Goal: Check status: Check status

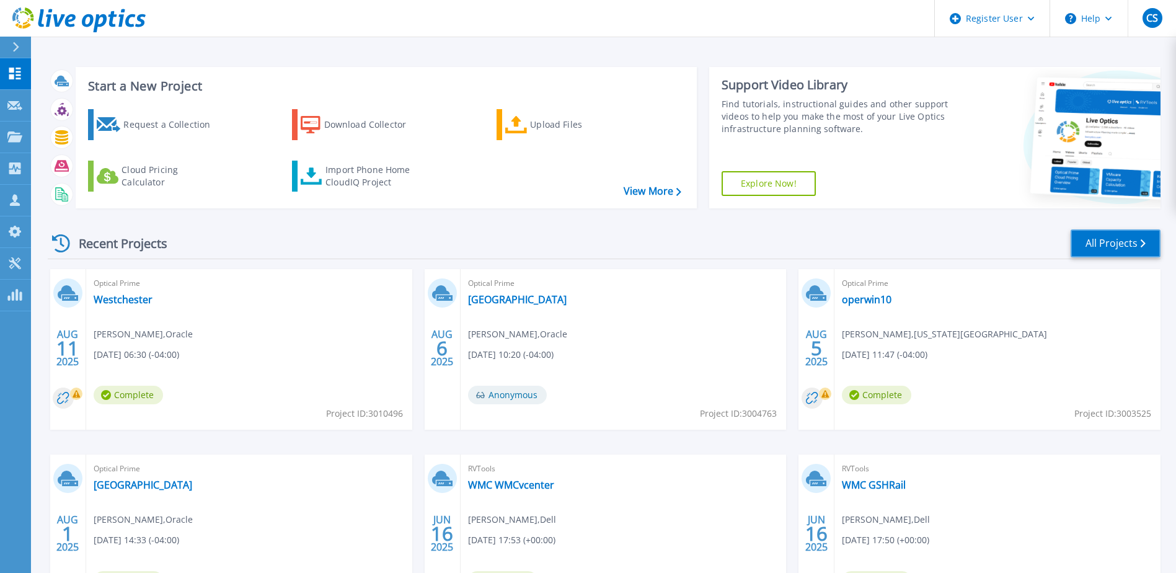
click at [1107, 236] on link "All Projects" at bounding box center [1116, 243] width 90 height 28
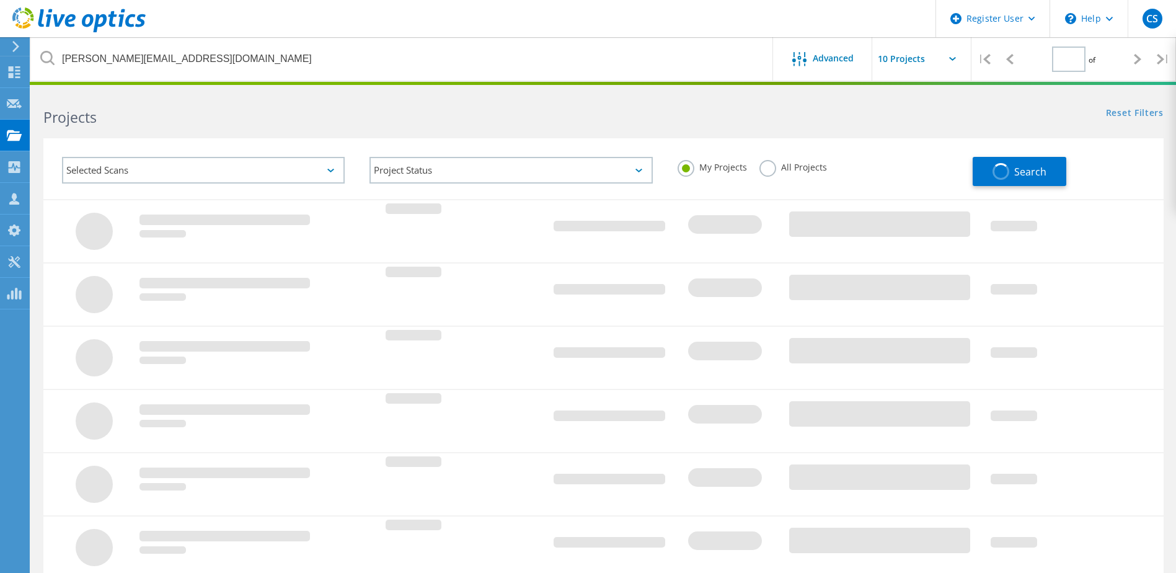
type input "1"
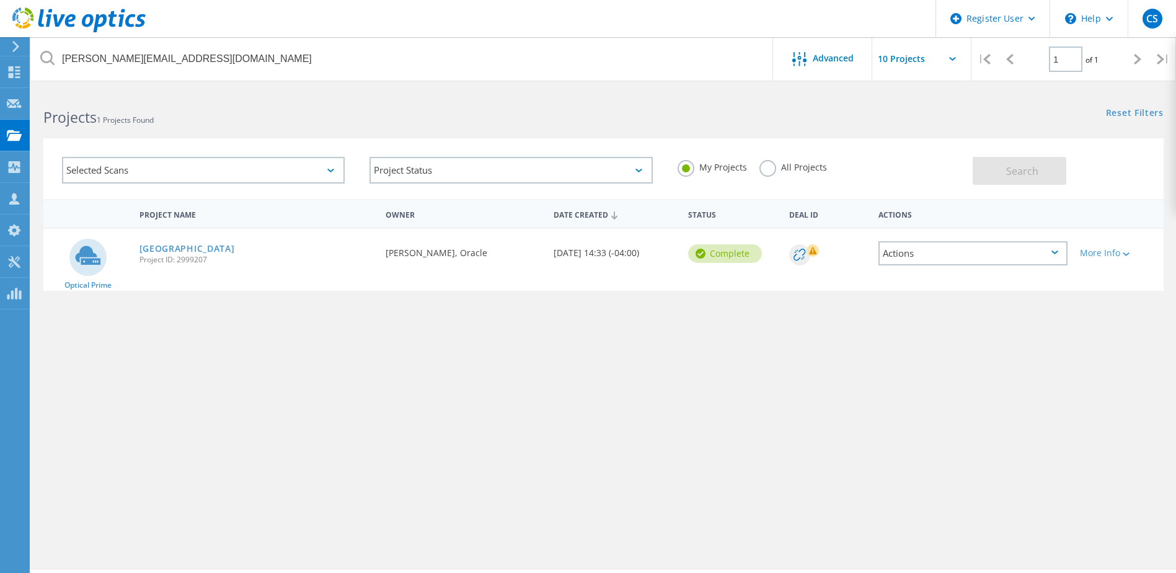
click at [769, 170] on label "All Projects" at bounding box center [793, 166] width 68 height 12
click at [0, 0] on input "All Projects" at bounding box center [0, 0] width 0 height 0
click at [699, 170] on label "My Projects" at bounding box center [712, 166] width 69 height 12
click at [0, 0] on input "My Projects" at bounding box center [0, 0] width 0 height 0
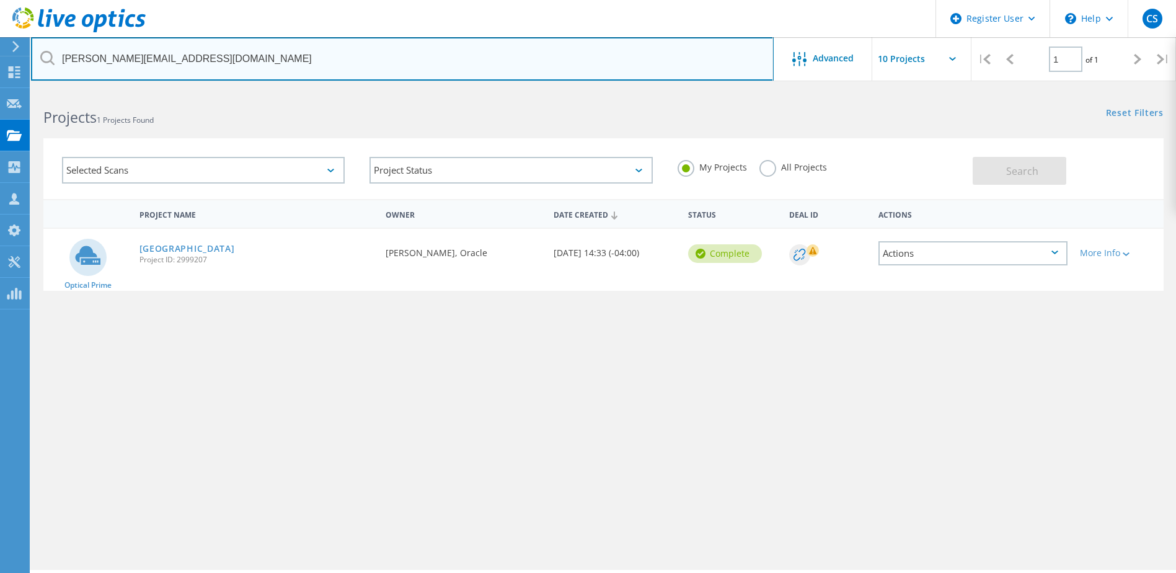
click at [402, 73] on input "nagendra.holla@oracle.com" at bounding box center [402, 58] width 743 height 43
click at [402, 74] on input "nagendra.holla@oracle.com" at bounding box center [402, 58] width 743 height 43
click at [403, 74] on input "nagendra.holla@oracle.com" at bounding box center [402, 58] width 743 height 43
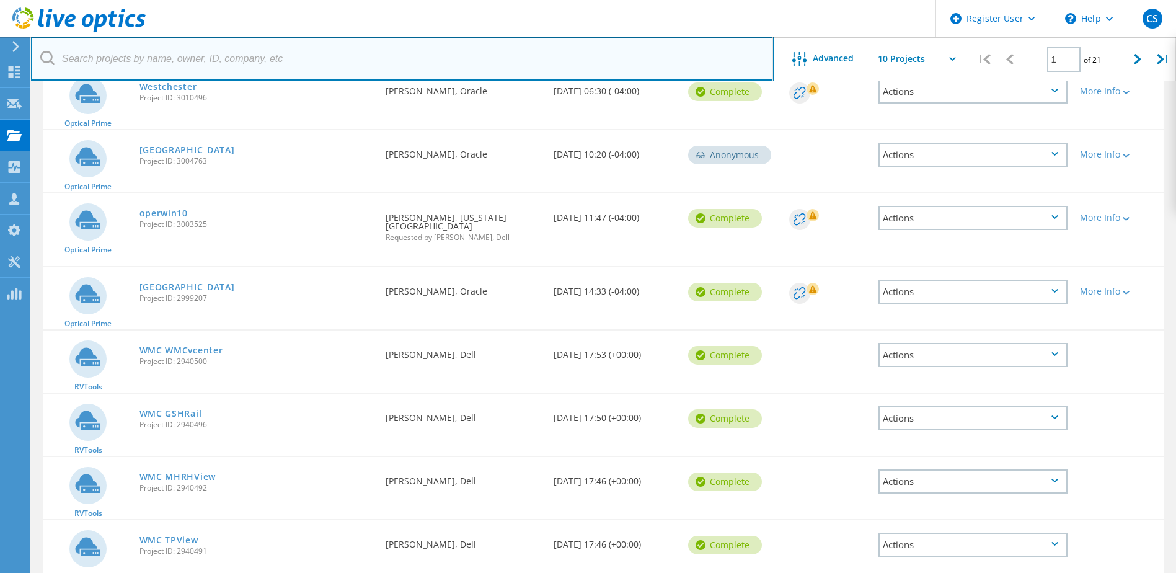
scroll to position [161, 0]
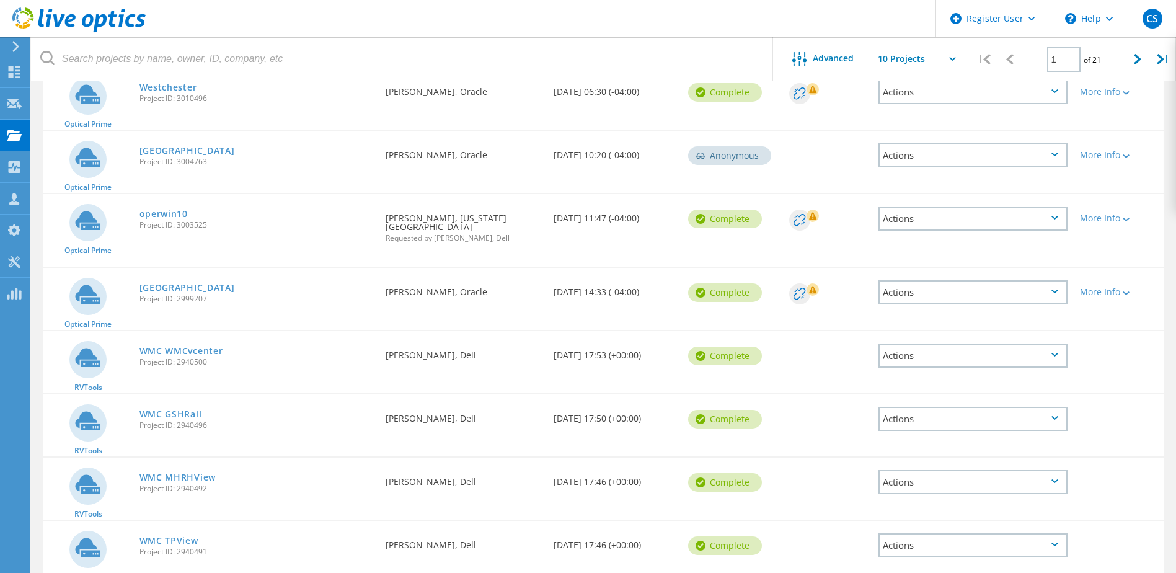
drag, startPoint x: 1129, startPoint y: 57, endPoint x: 1118, endPoint y: 82, distance: 27.2
click at [1130, 58] on div at bounding box center [1137, 59] width 25 height 44
type input "2"
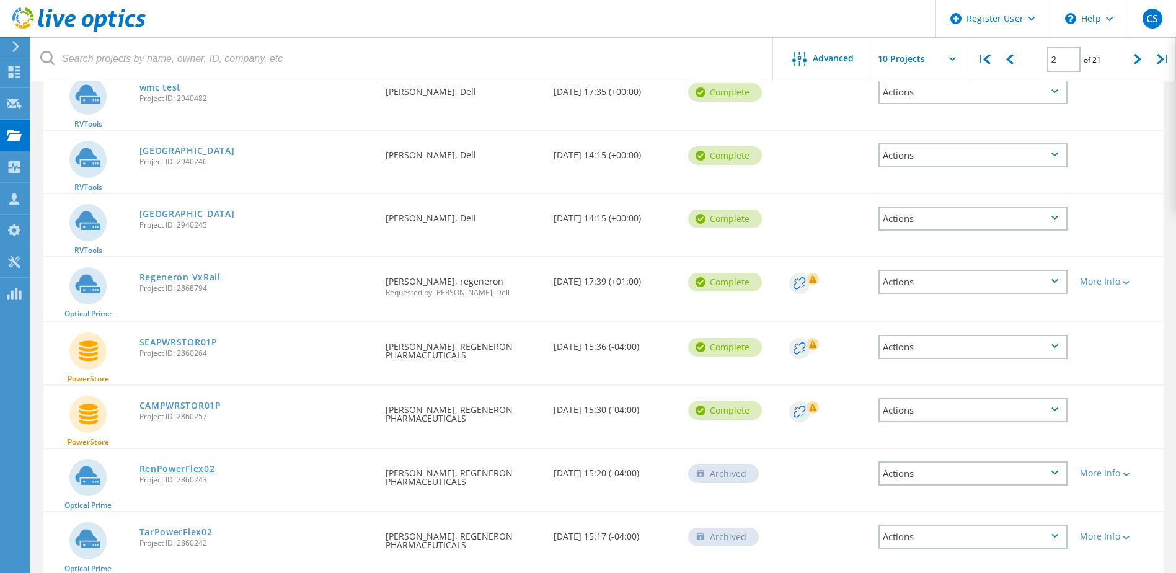
click at [197, 473] on link "RenPowerFlex02" at bounding box center [177, 468] width 76 height 9
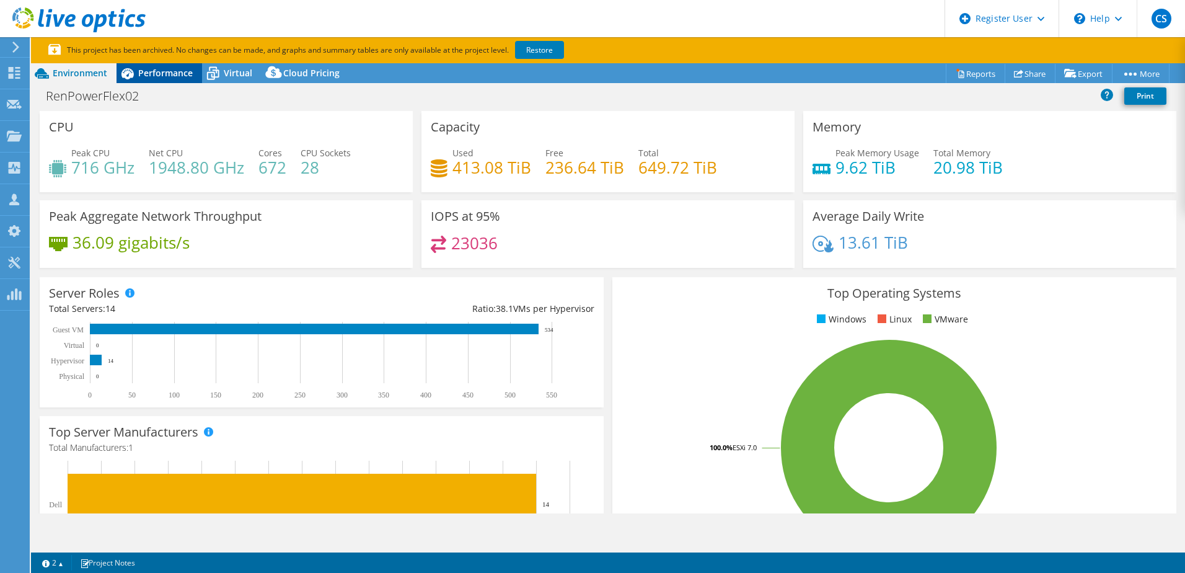
click at [142, 68] on span "Performance" at bounding box center [165, 73] width 55 height 12
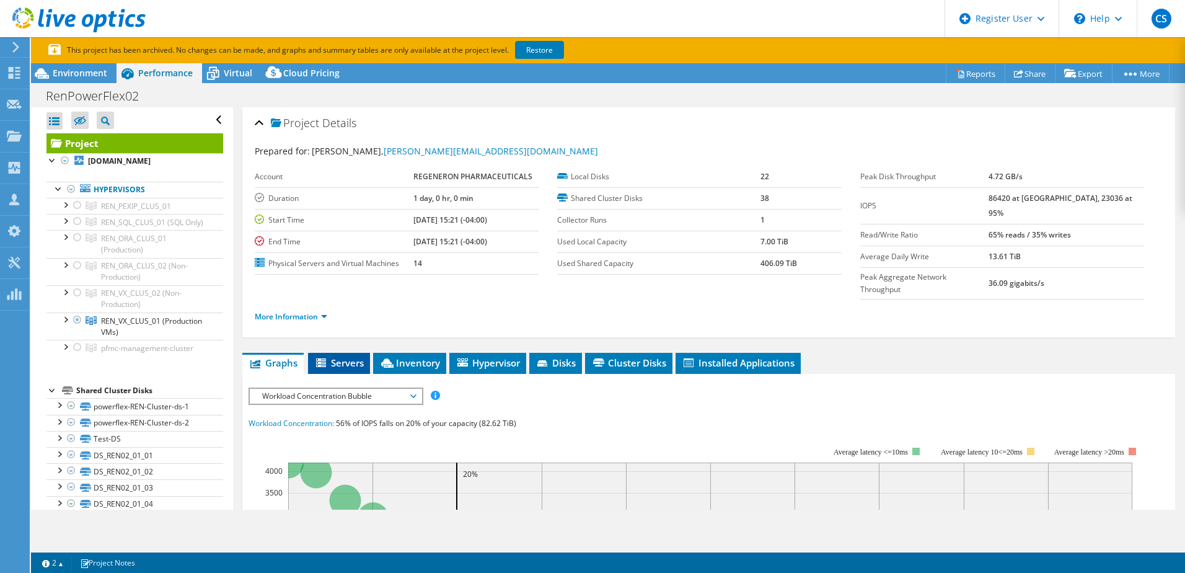
click at [333, 356] on span "Servers" at bounding box center [339, 362] width 50 height 12
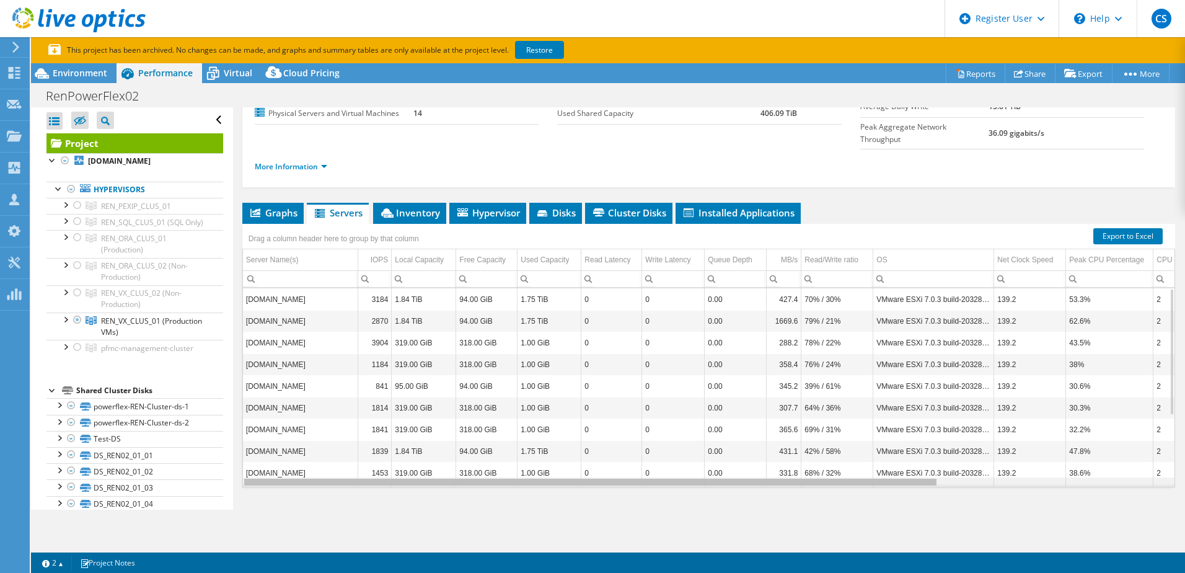
drag, startPoint x: 551, startPoint y: 459, endPoint x: 432, endPoint y: 429, distance: 123.3
click at [435, 427] on body "CS Dell User [PERSON_NAME] [PERSON_NAME][EMAIL_ADDRESS][PERSON_NAME][DOMAIN_NAM…" at bounding box center [592, 286] width 1185 height 573
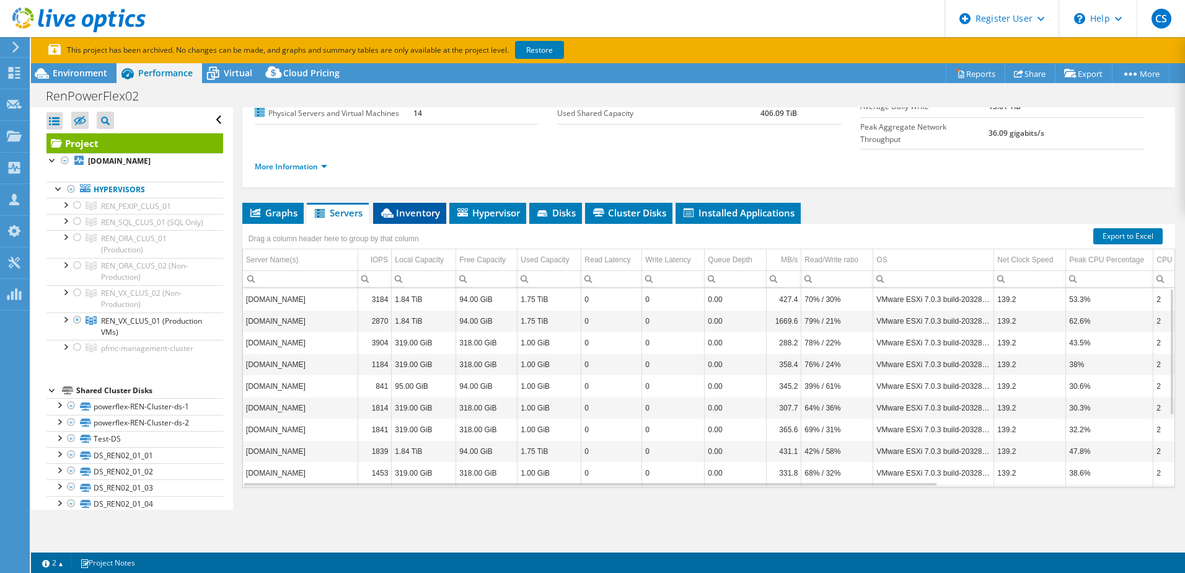
click at [401, 206] on span "Inventory" at bounding box center [409, 212] width 61 height 12
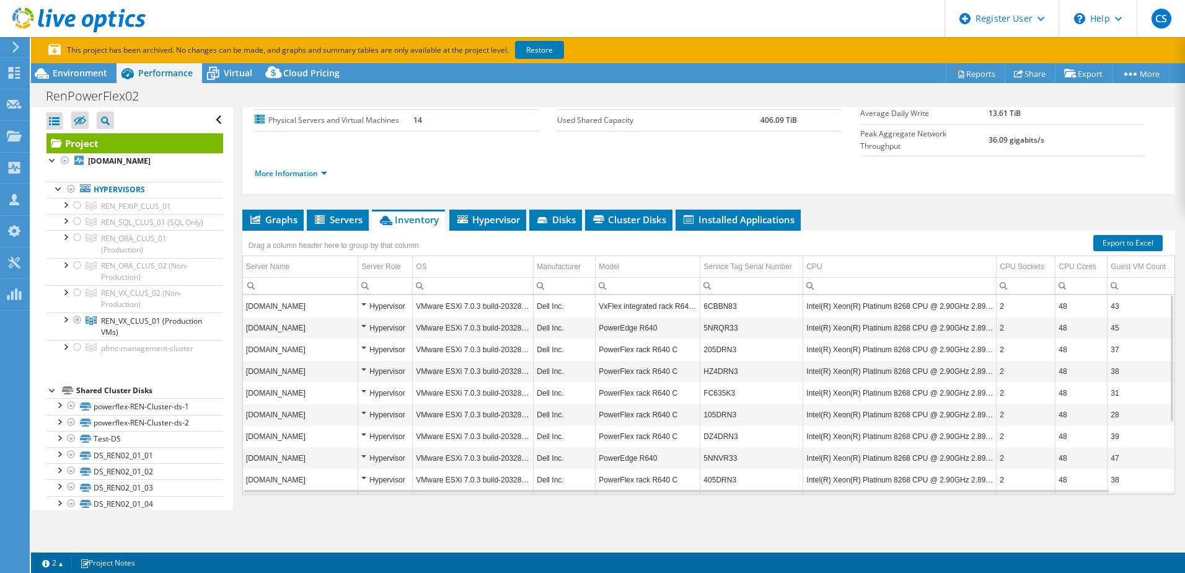
scroll to position [150, 0]
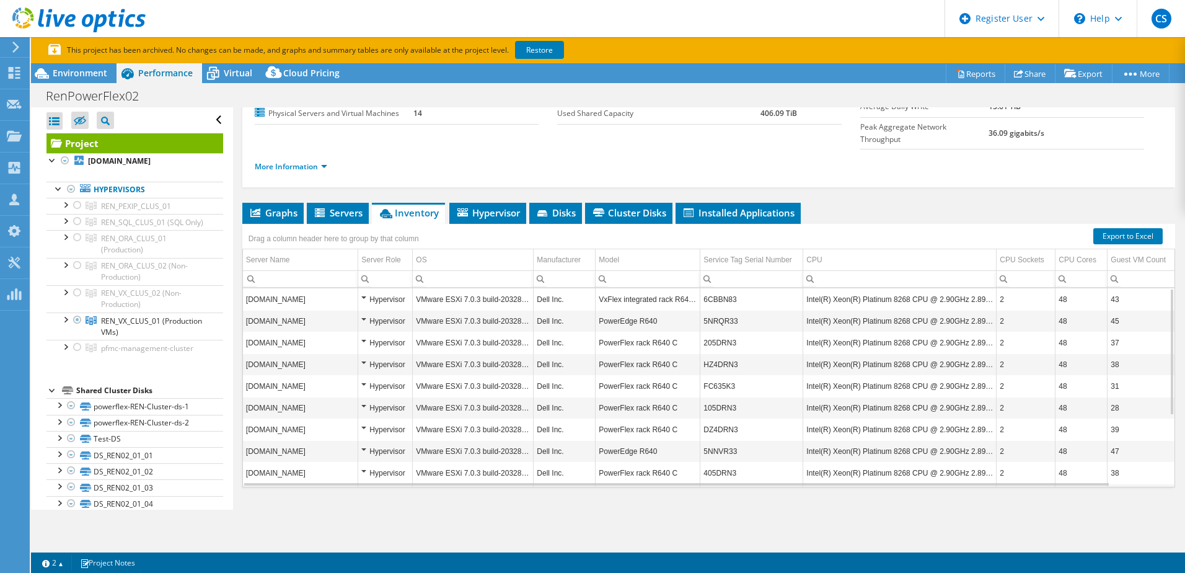
click at [732, 271] on input "Column Service Tag Serial Number, Filter cell" at bounding box center [752, 279] width 102 height 16
type input "g"
click at [151, 164] on b "[DOMAIN_NAME]" at bounding box center [119, 161] width 63 height 11
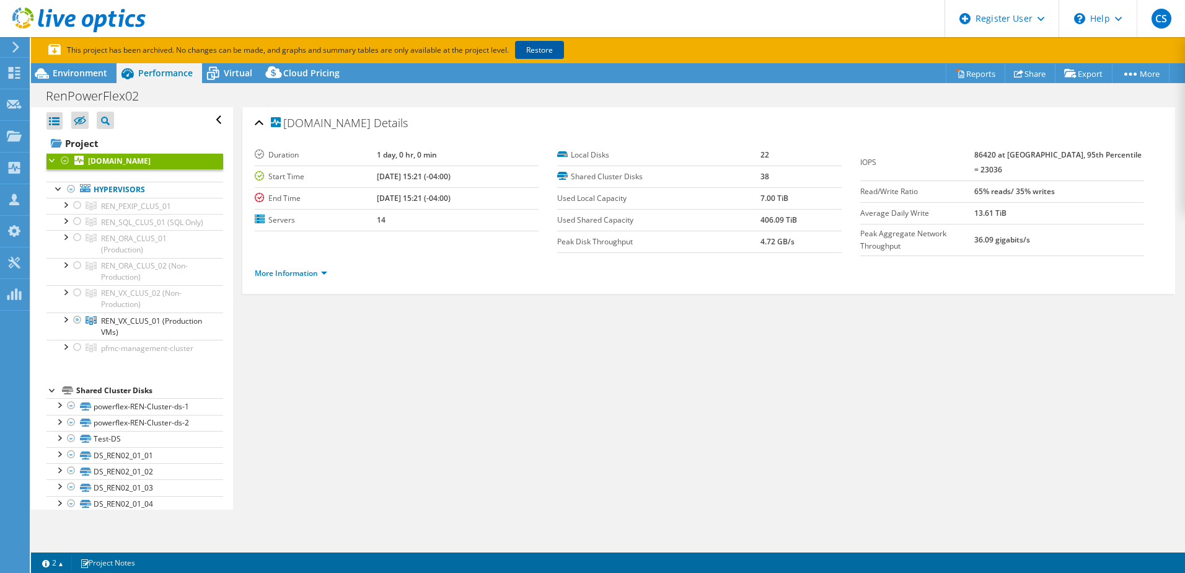
click at [538, 50] on link "Restore" at bounding box center [539, 50] width 49 height 18
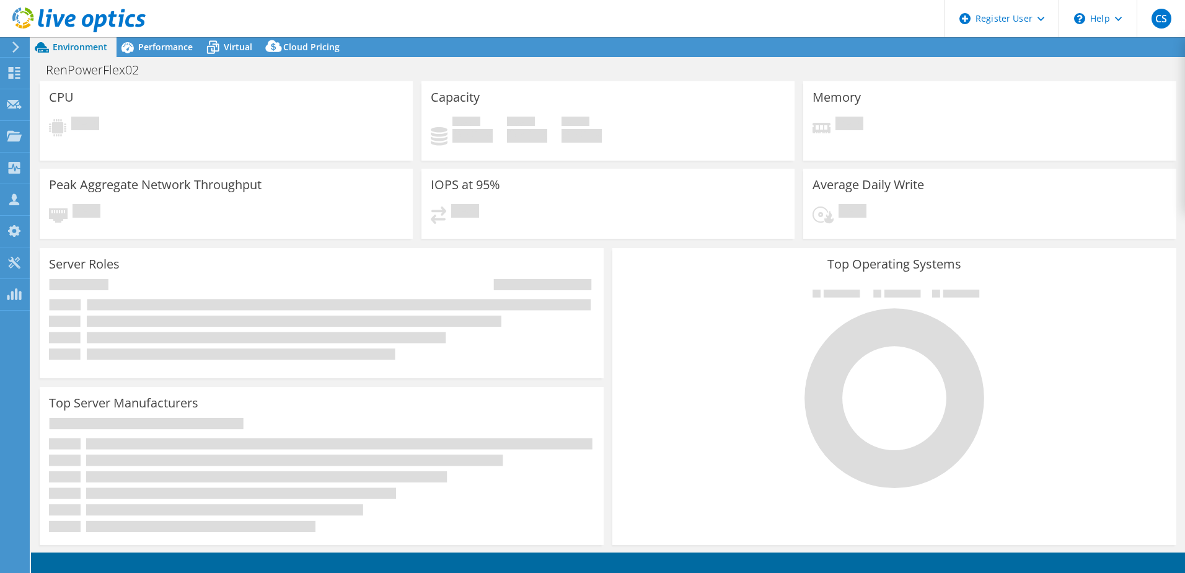
select select "USD"
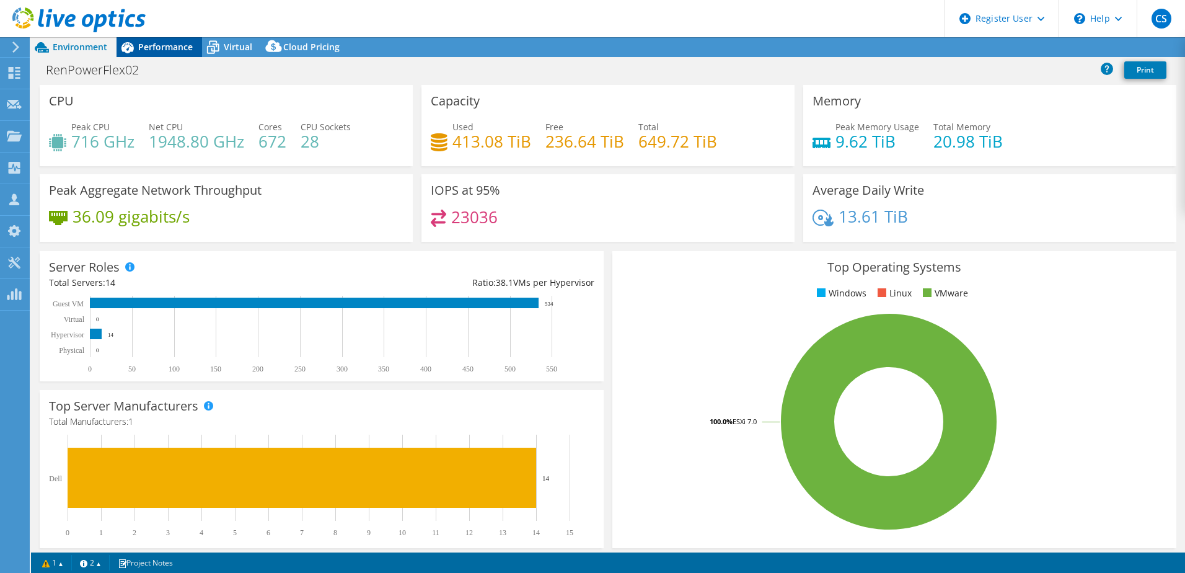
click at [159, 47] on span "Performance" at bounding box center [165, 47] width 55 height 12
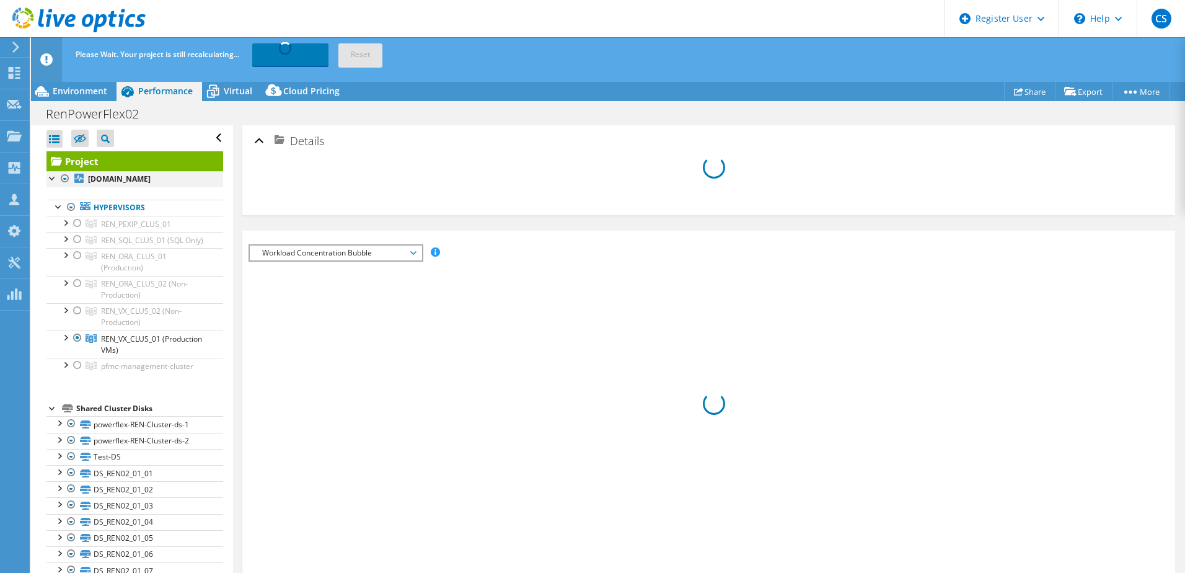
click at [64, 182] on div at bounding box center [65, 178] width 12 height 15
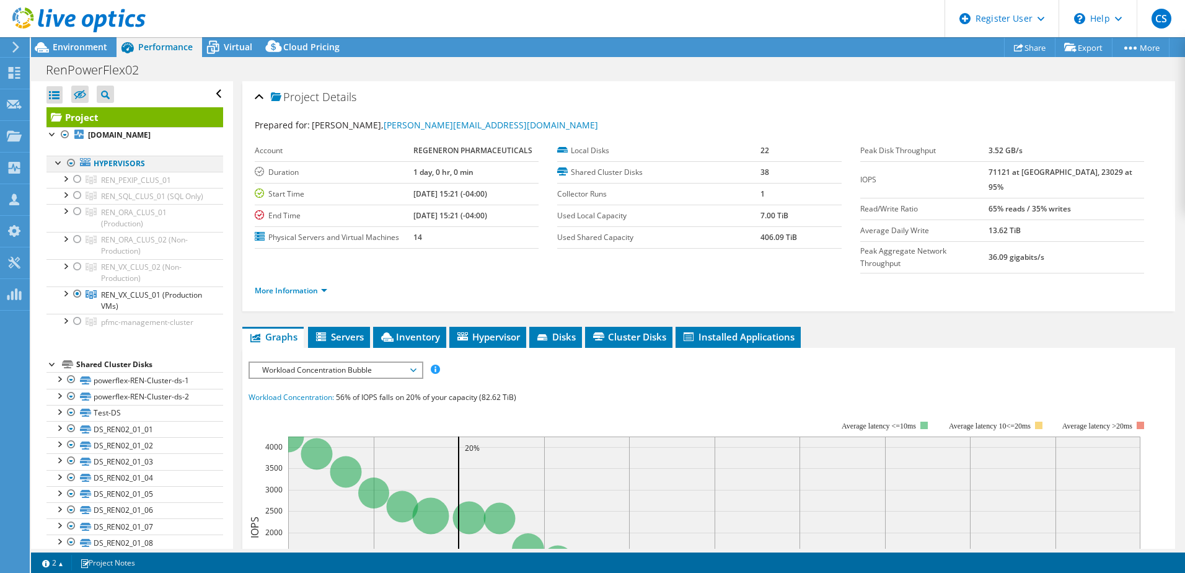
click at [73, 162] on div at bounding box center [71, 163] width 12 height 15
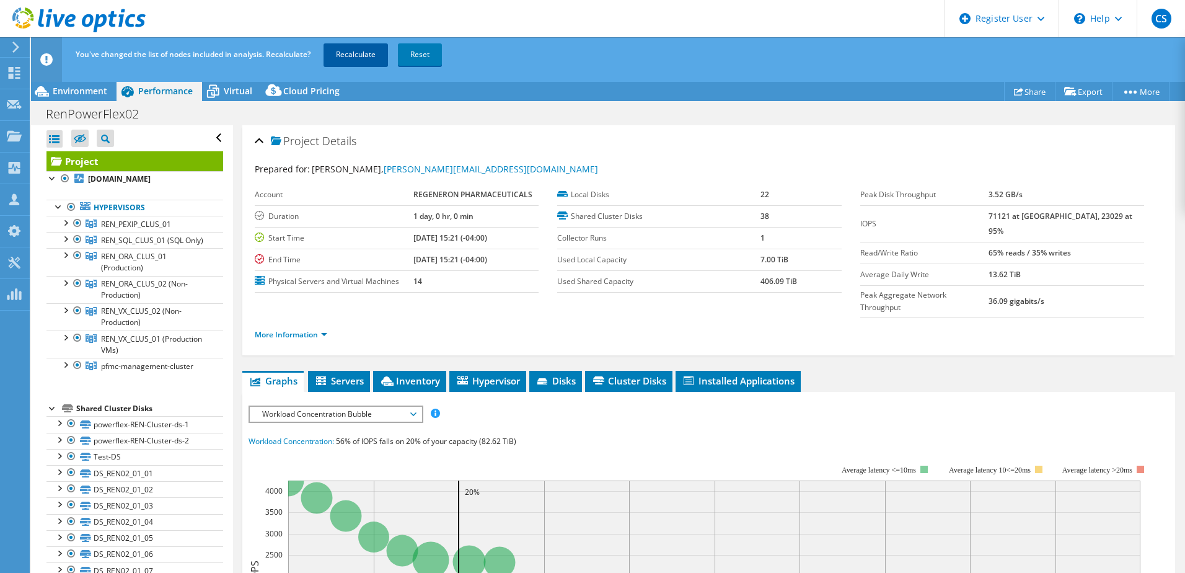
click at [366, 55] on link "Recalculate" at bounding box center [356, 54] width 64 height 22
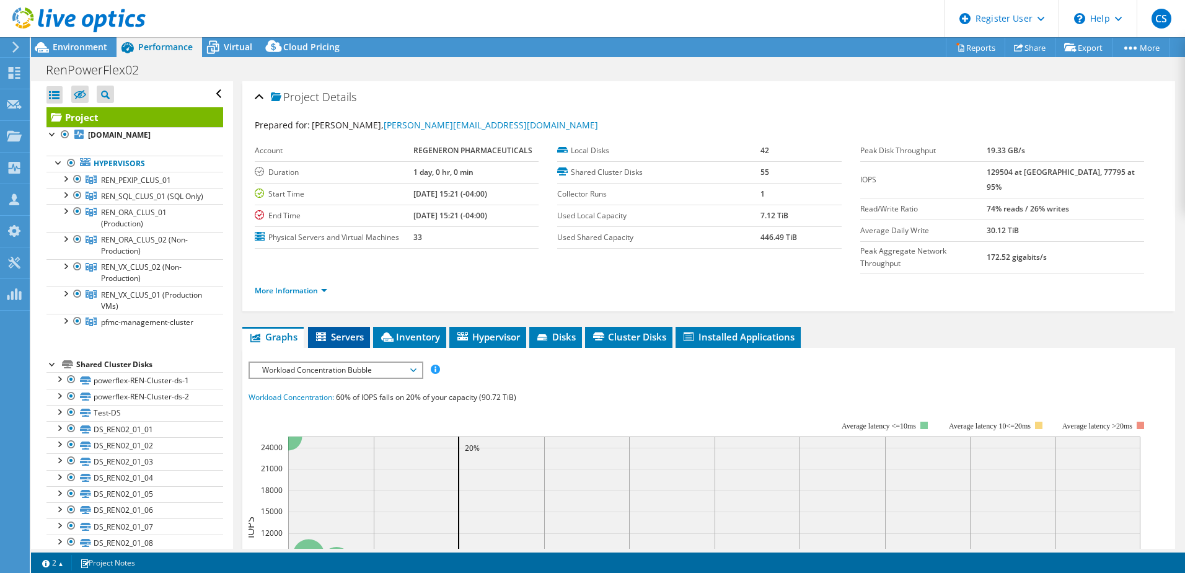
click at [347, 330] on span "Servers" at bounding box center [339, 336] width 50 height 12
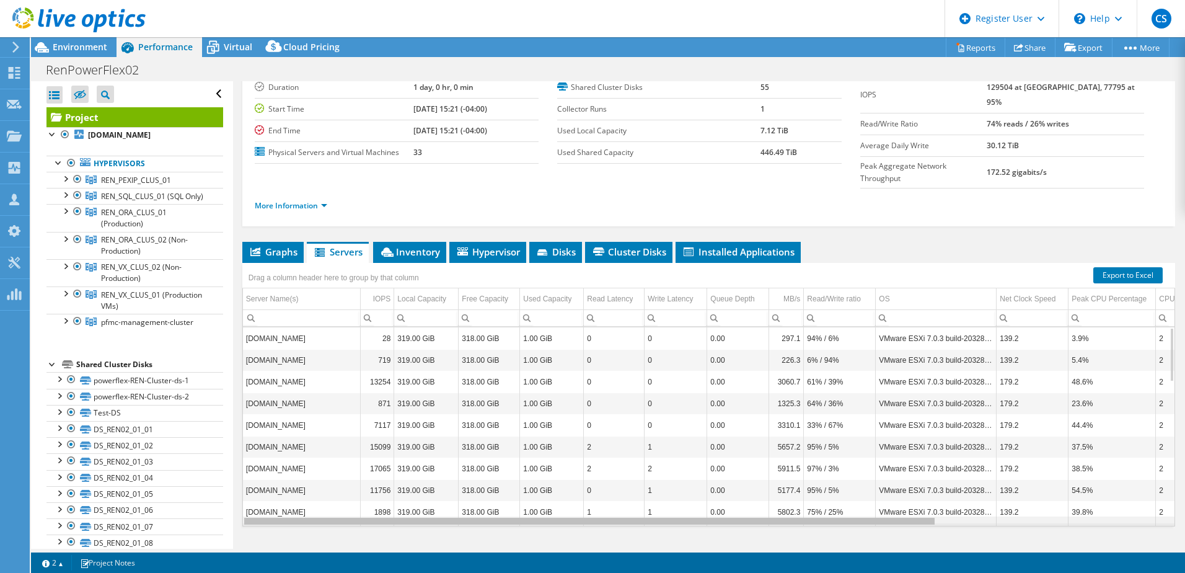
drag, startPoint x: 720, startPoint y: 498, endPoint x: 666, endPoint y: 471, distance: 60.2
click at [732, 484] on body "CS Dell User [PERSON_NAME] [PERSON_NAME][EMAIL_ADDRESS][PERSON_NAME][DOMAIN_NAM…" at bounding box center [592, 286] width 1185 height 573
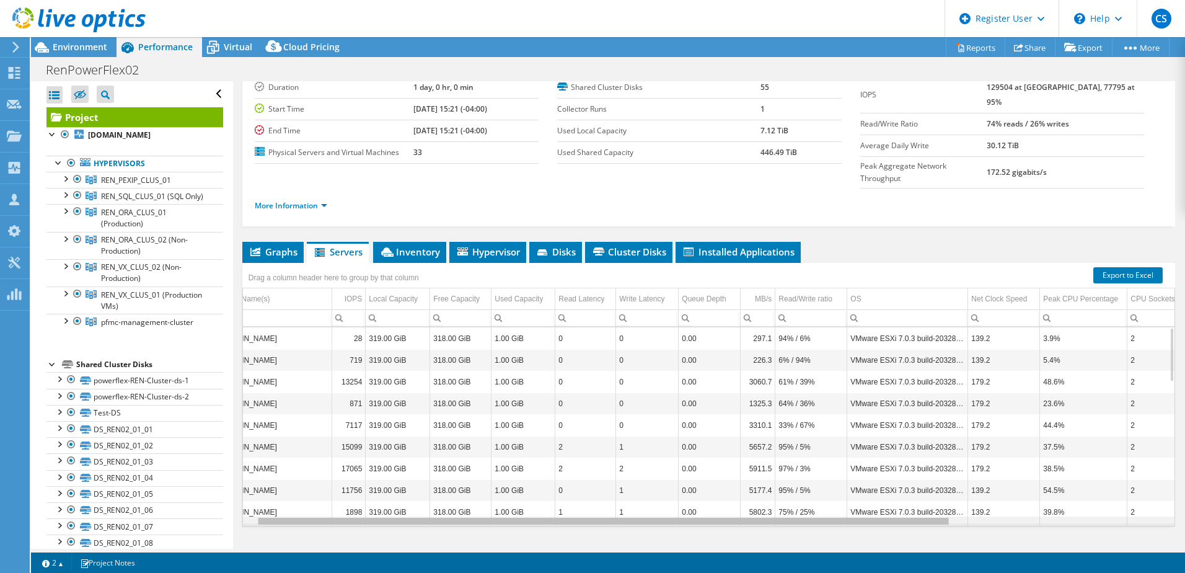
scroll to position [0, 36]
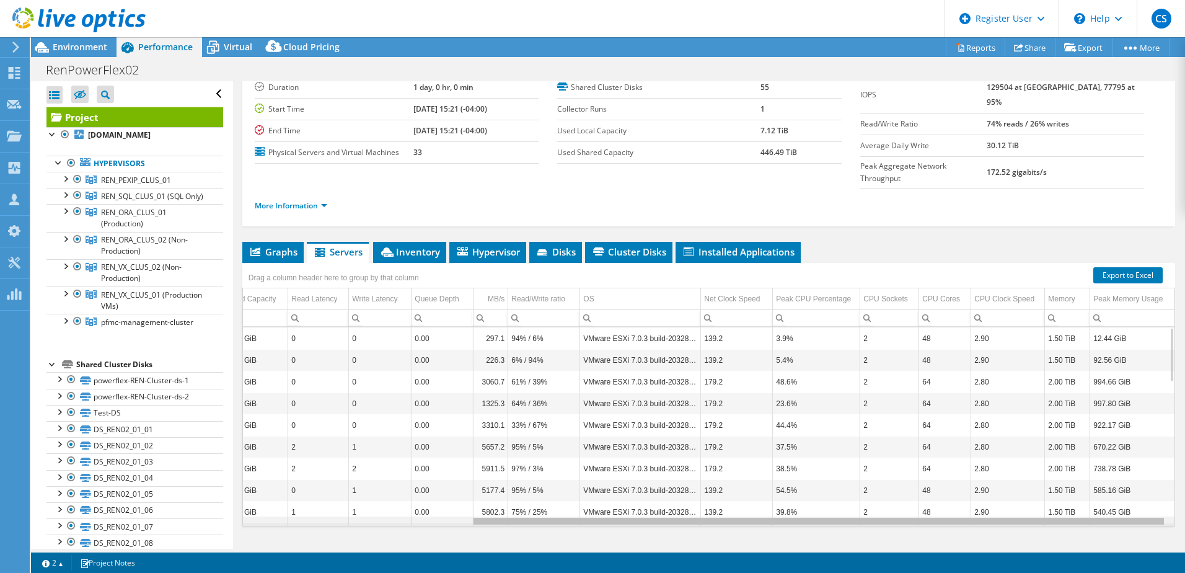
drag, startPoint x: 323, startPoint y: 494, endPoint x: 594, endPoint y: 492, distance: 270.9
click at [599, 493] on body "CS Dell User [PERSON_NAME] [PERSON_NAME][EMAIL_ADDRESS][PERSON_NAME][DOMAIN_NAM…" at bounding box center [592, 286] width 1185 height 573
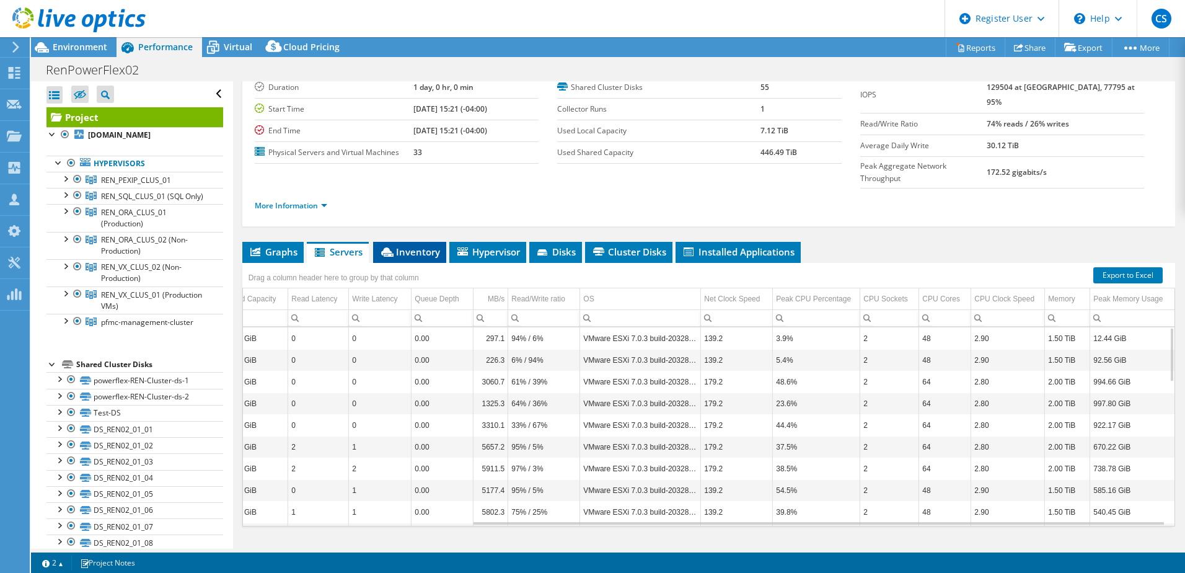
click at [420, 246] on span "Inventory" at bounding box center [409, 252] width 61 height 12
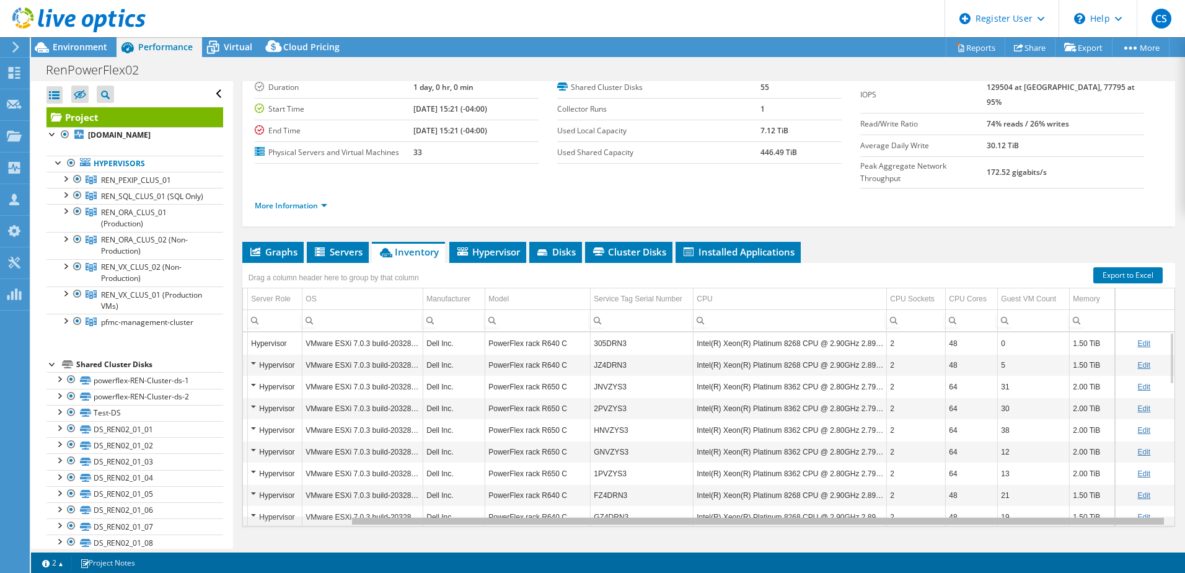
drag, startPoint x: 377, startPoint y: 498, endPoint x: 617, endPoint y: 490, distance: 240.1
click at [617, 490] on body "CS Dell User [PERSON_NAME] [PERSON_NAME][EMAIL_ADDRESS][PERSON_NAME][DOMAIN_NAM…" at bounding box center [592, 286] width 1185 height 573
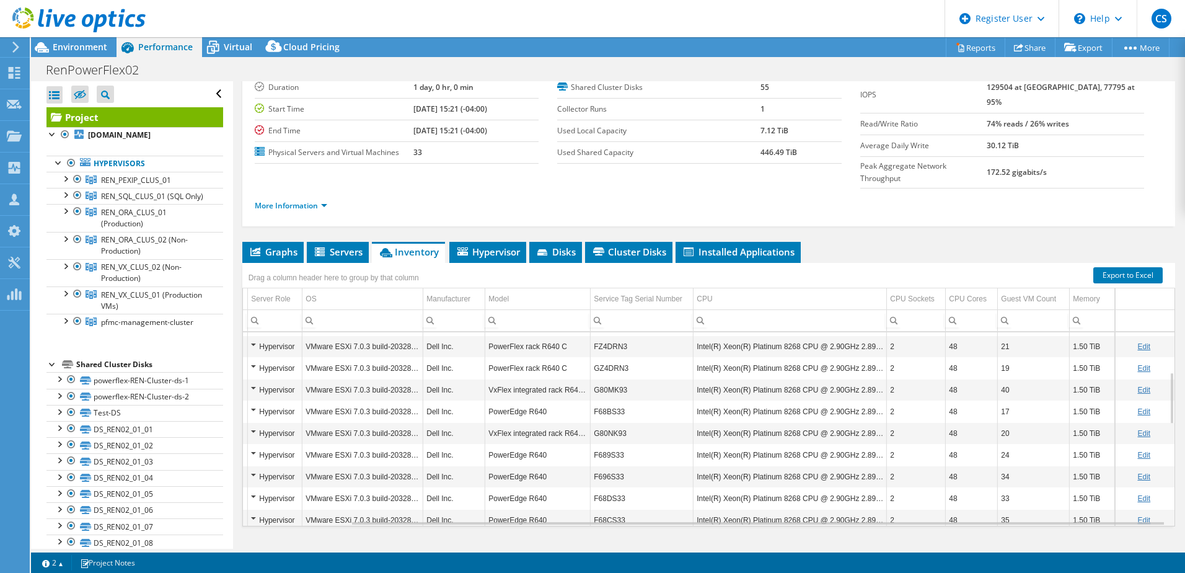
click at [639, 379] on td "G80MK93" at bounding box center [642, 390] width 103 height 22
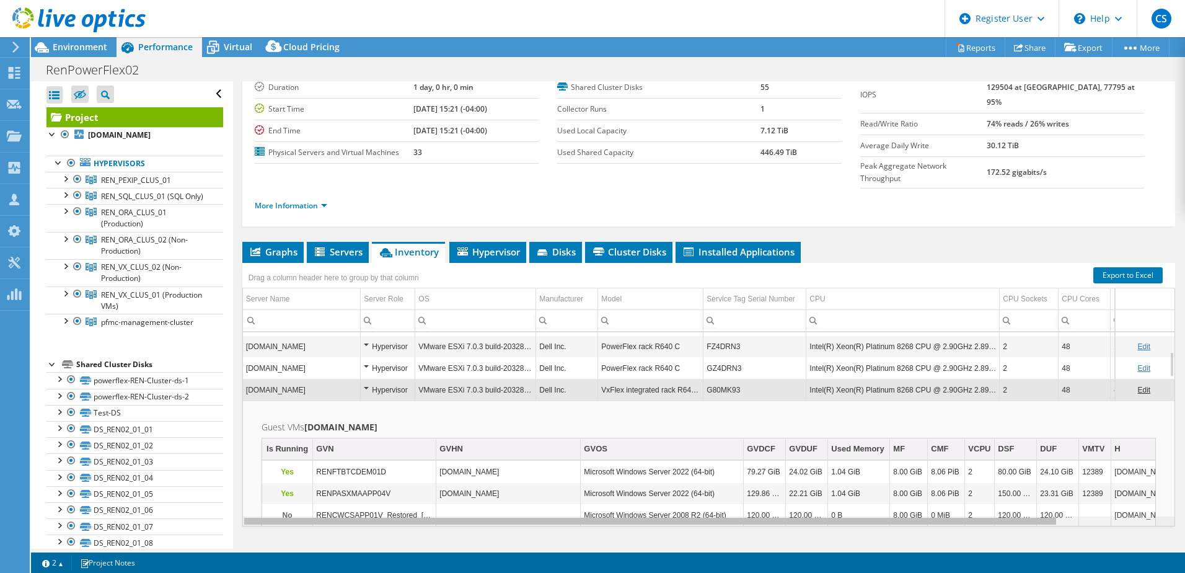
drag, startPoint x: 725, startPoint y: 498, endPoint x: 585, endPoint y: 495, distance: 140.1
click at [585, 495] on body "CS Dell User [PERSON_NAME] [PERSON_NAME][EMAIL_ADDRESS][PERSON_NAME][DOMAIN_NAM…" at bounding box center [592, 286] width 1185 height 573
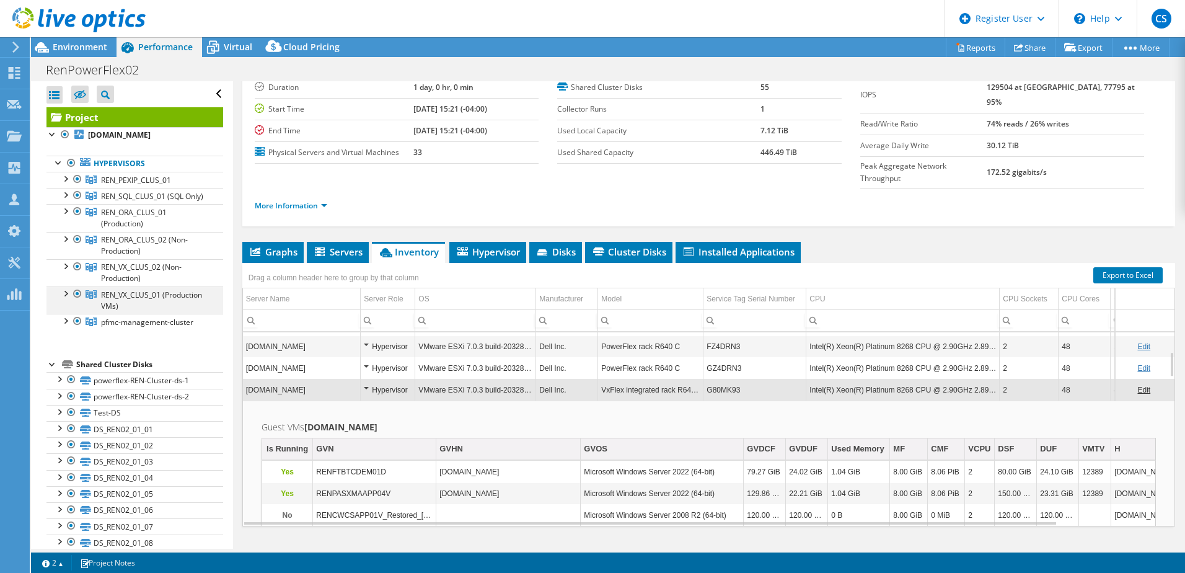
click at [64, 299] on div at bounding box center [65, 292] width 12 height 12
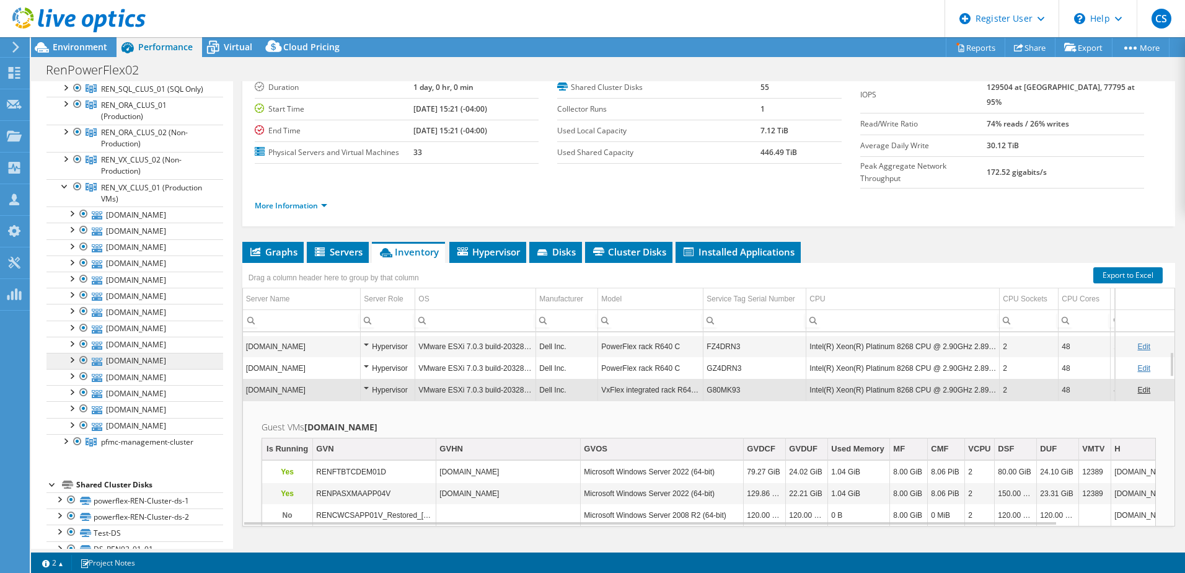
scroll to position [124, 0]
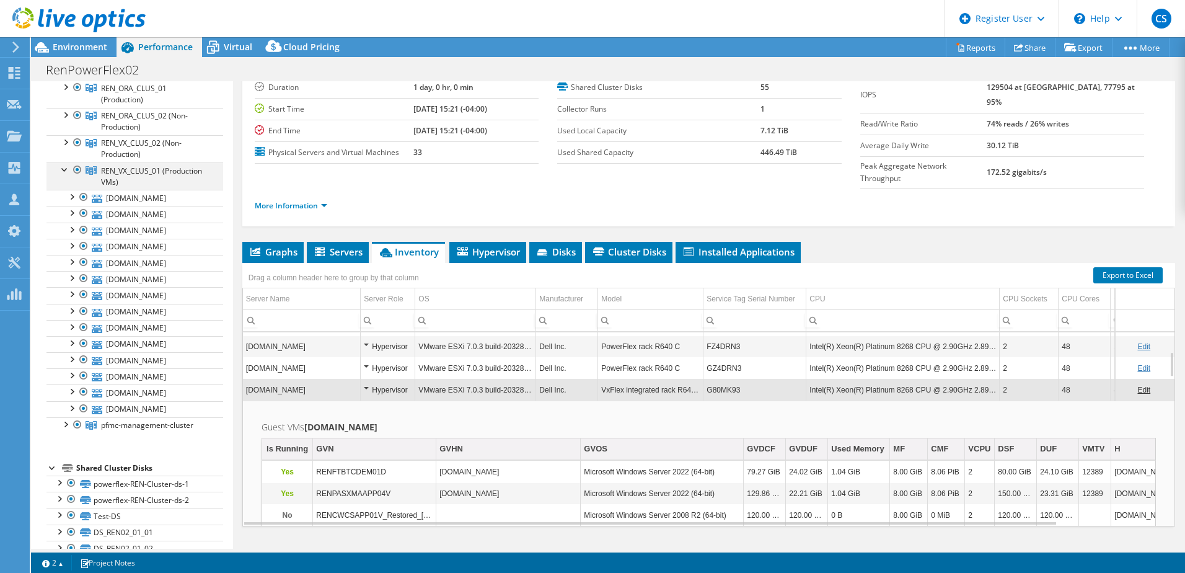
click at [63, 175] on div at bounding box center [65, 168] width 12 height 12
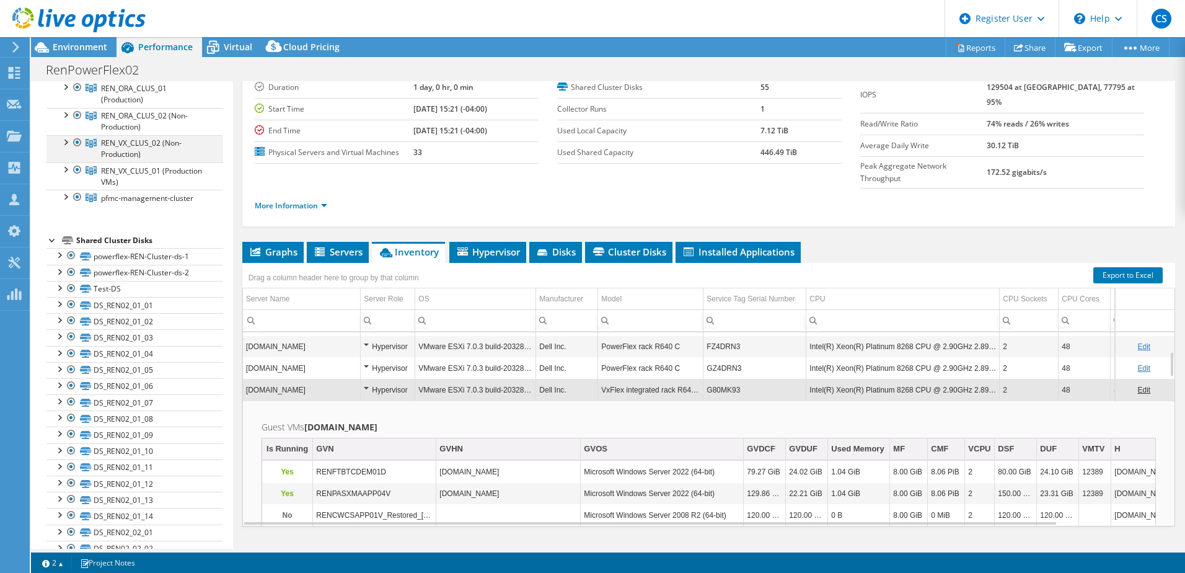
click at [69, 148] on div at bounding box center [65, 141] width 12 height 12
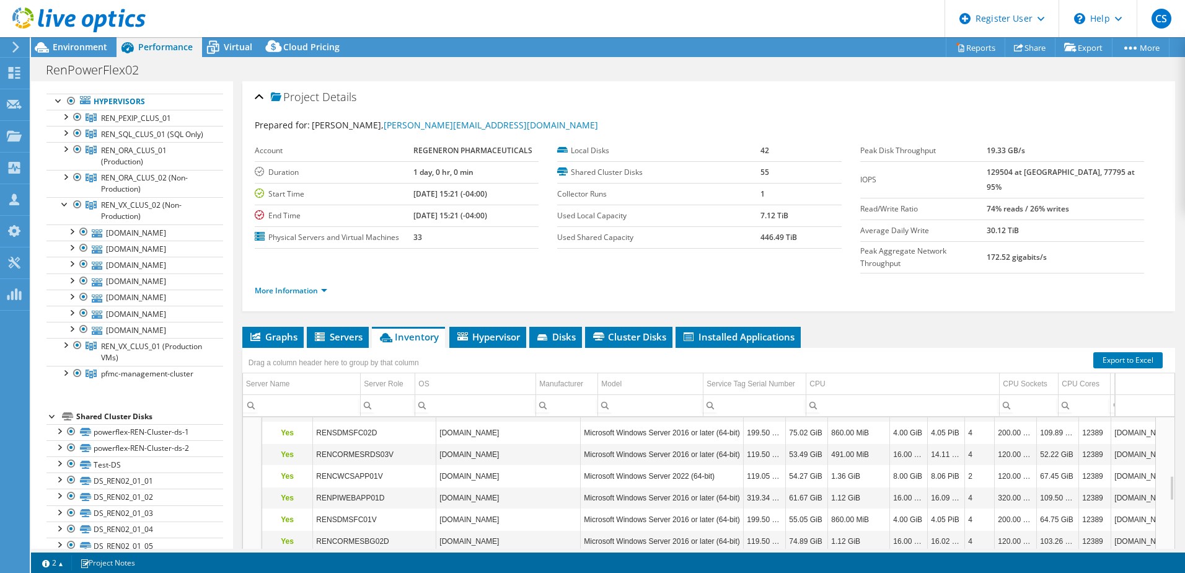
scroll to position [372, 0]
